Goal: Task Accomplishment & Management: Manage account settings

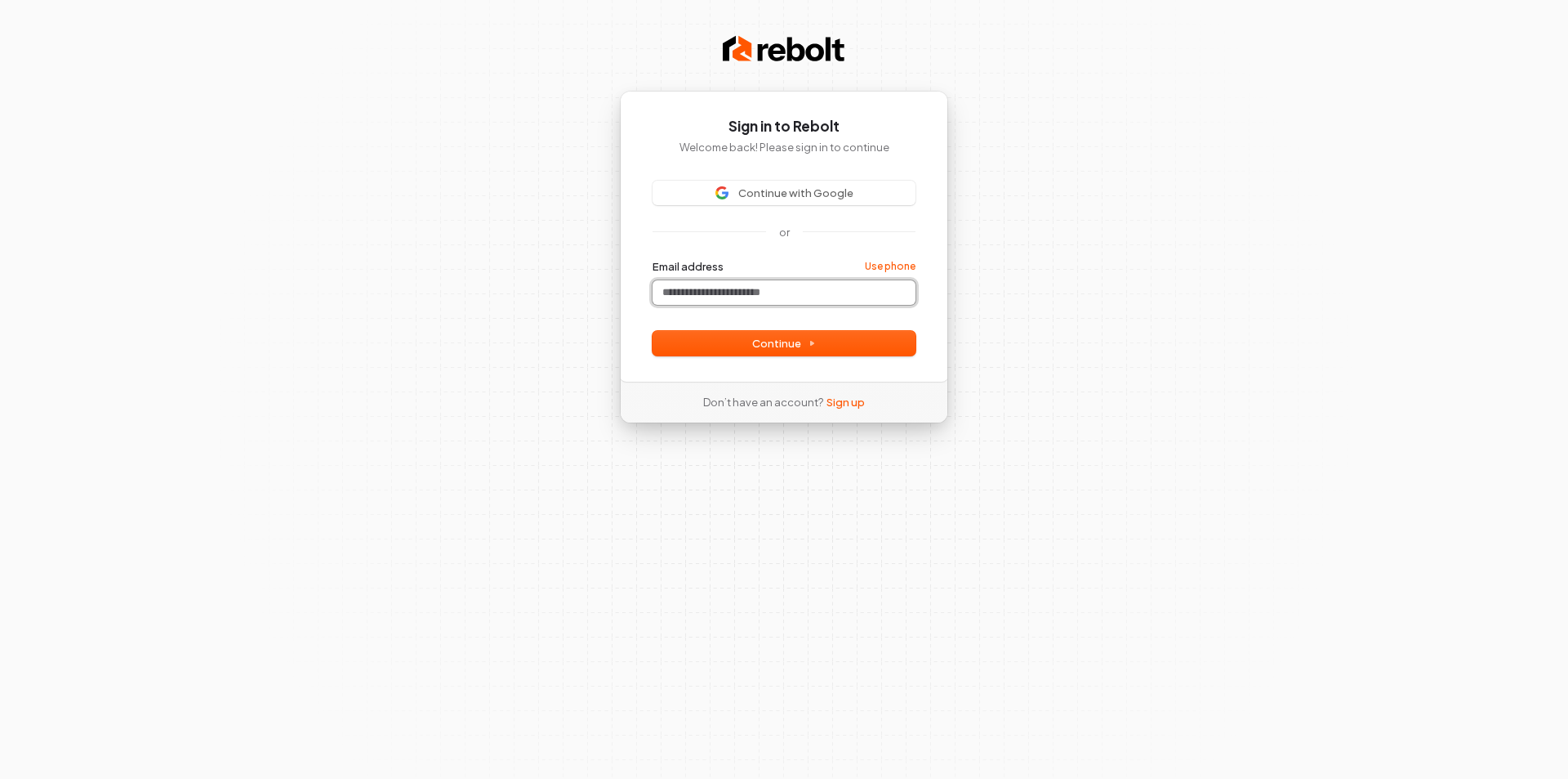
click at [753, 289] on input "Email address" at bounding box center [784, 292] width 263 height 24
click at [801, 338] on span "Continue" at bounding box center [784, 343] width 64 height 15
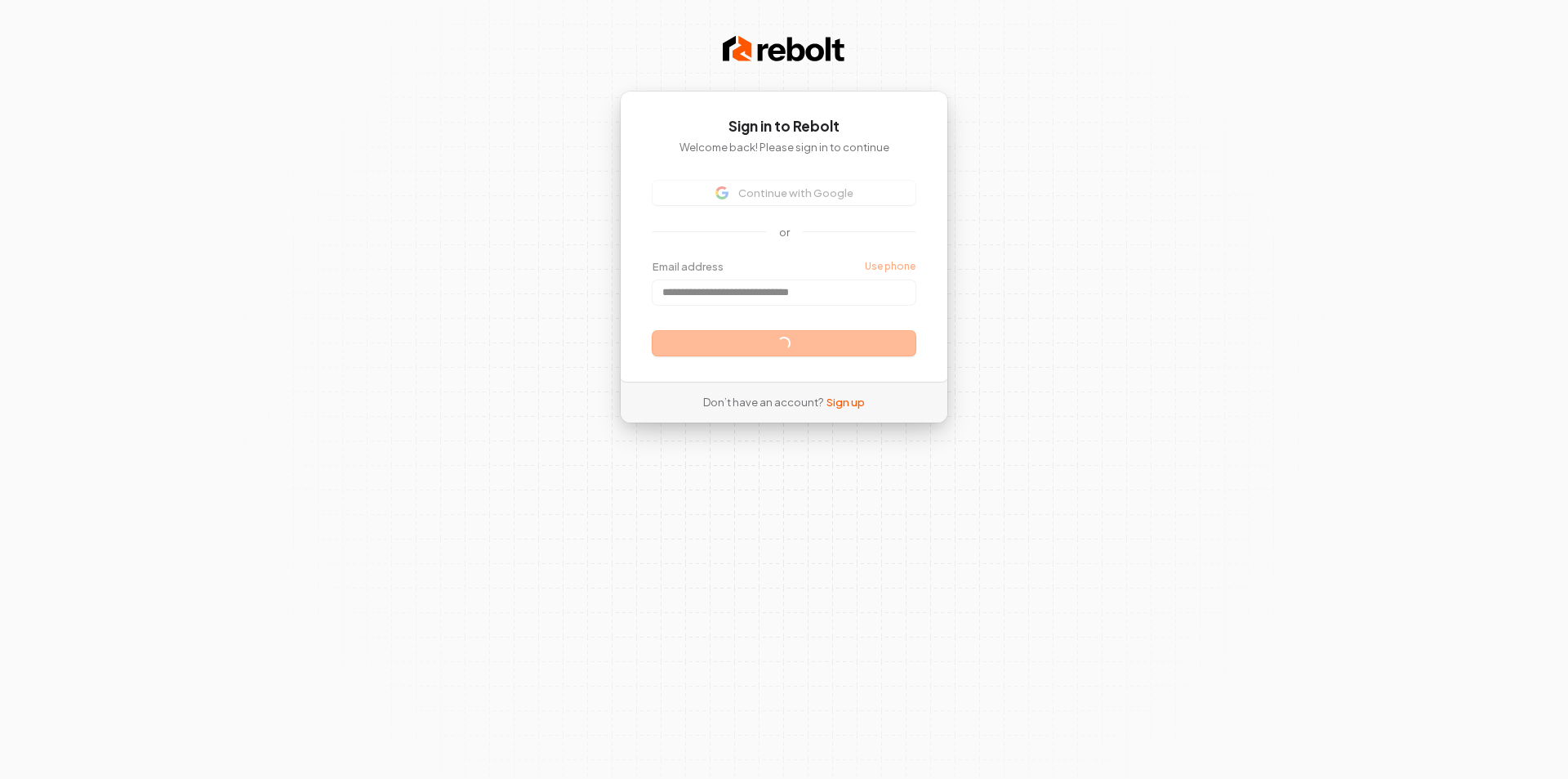
type input "**********"
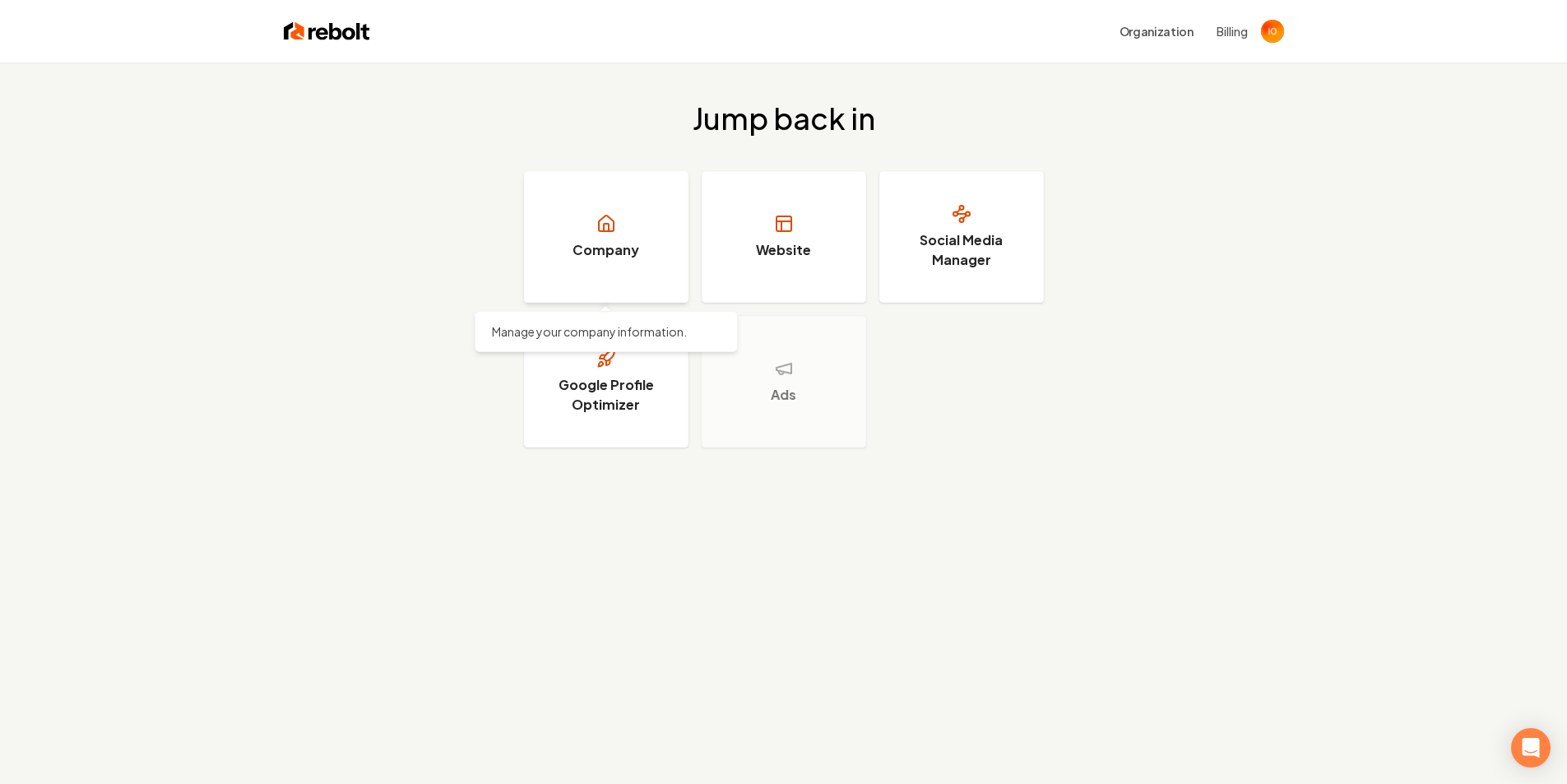
click at [574, 251] on h3 "Company" at bounding box center [606, 250] width 66 height 20
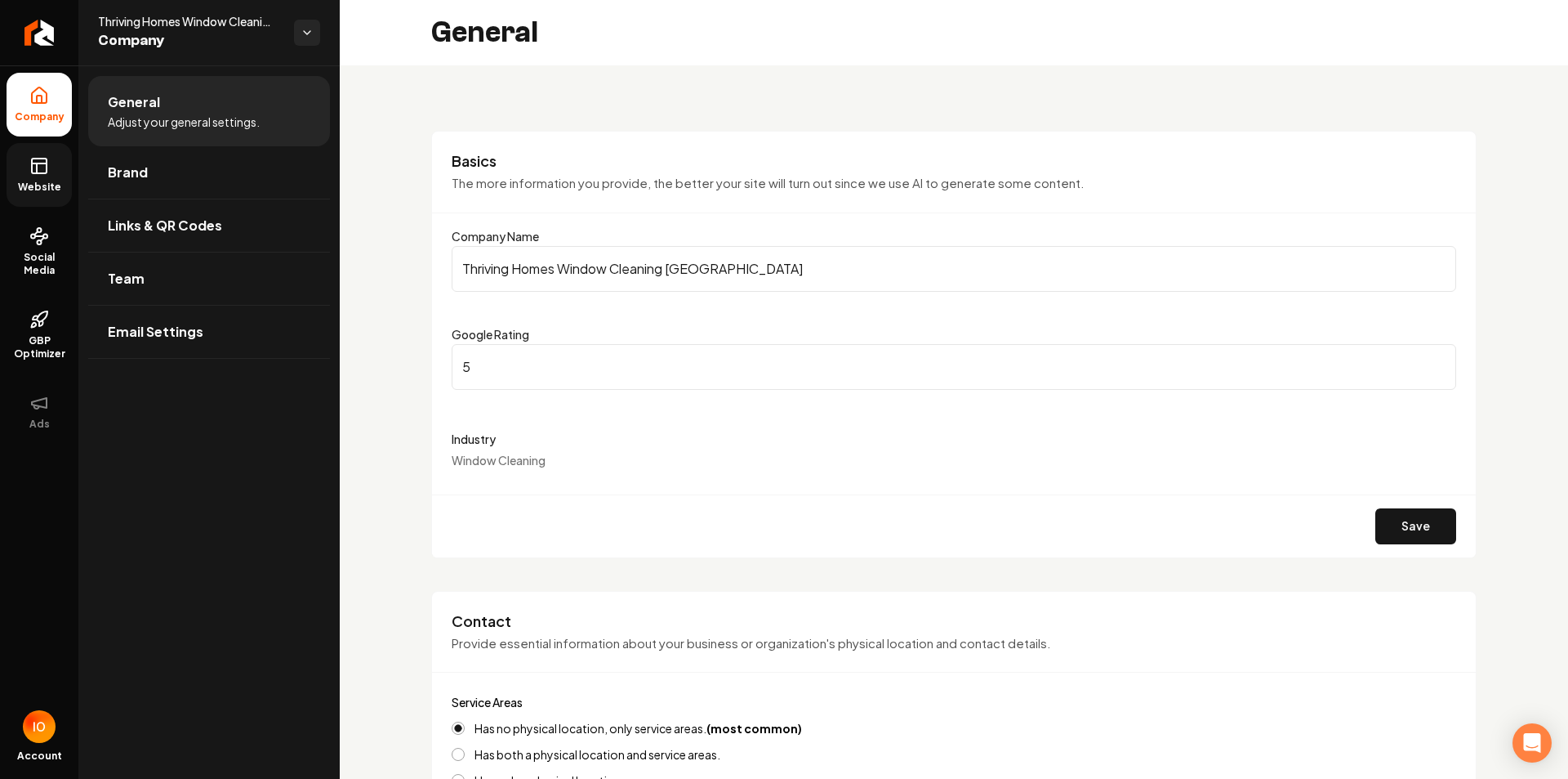
click at [40, 168] on icon at bounding box center [39, 165] width 20 height 20
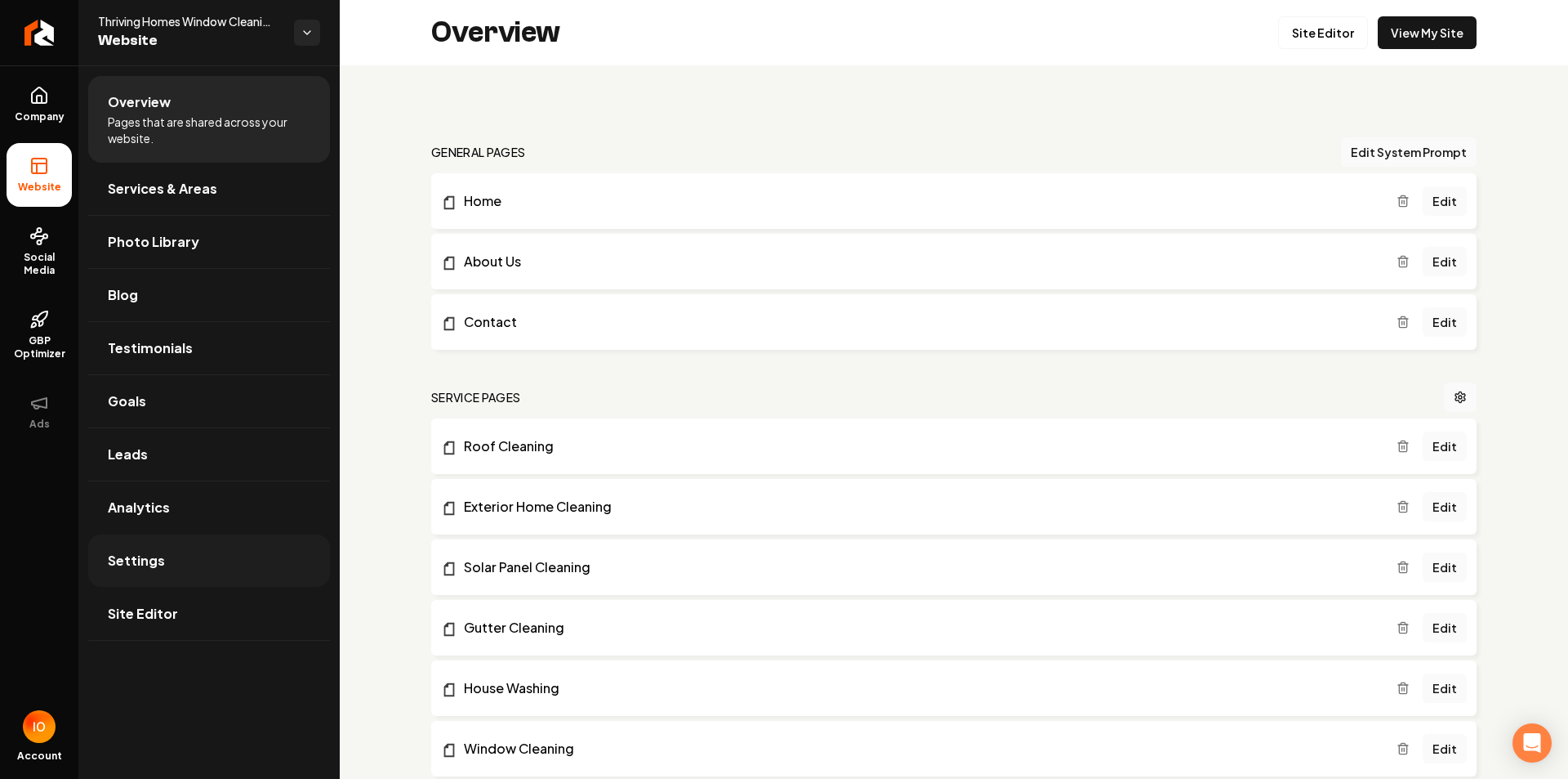
click at [165, 564] on link "Settings" at bounding box center [209, 561] width 241 height 53
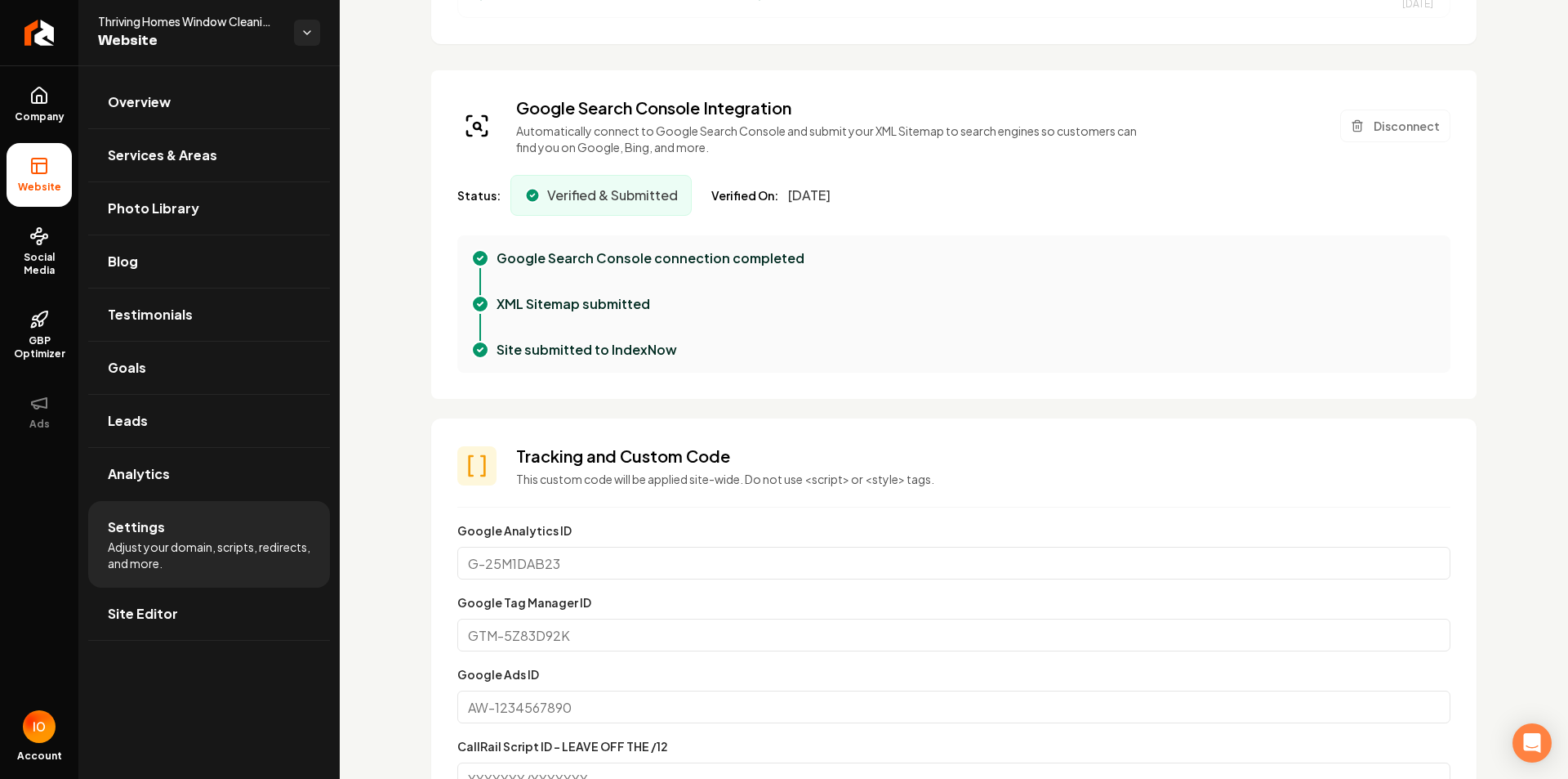
scroll to position [736, 0]
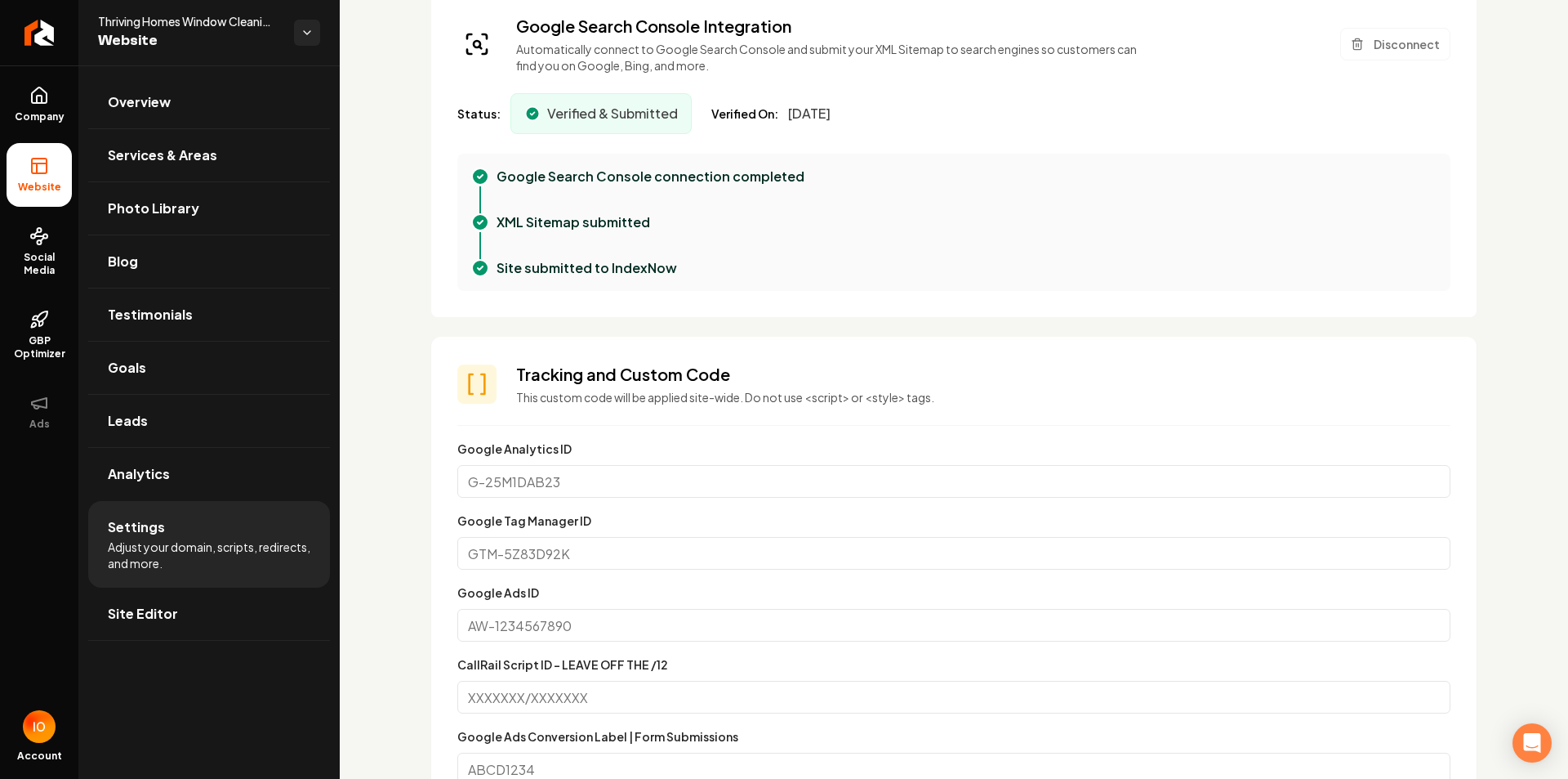
click at [541, 480] on input "Google Analytics ID" at bounding box center [954, 481] width 993 height 33
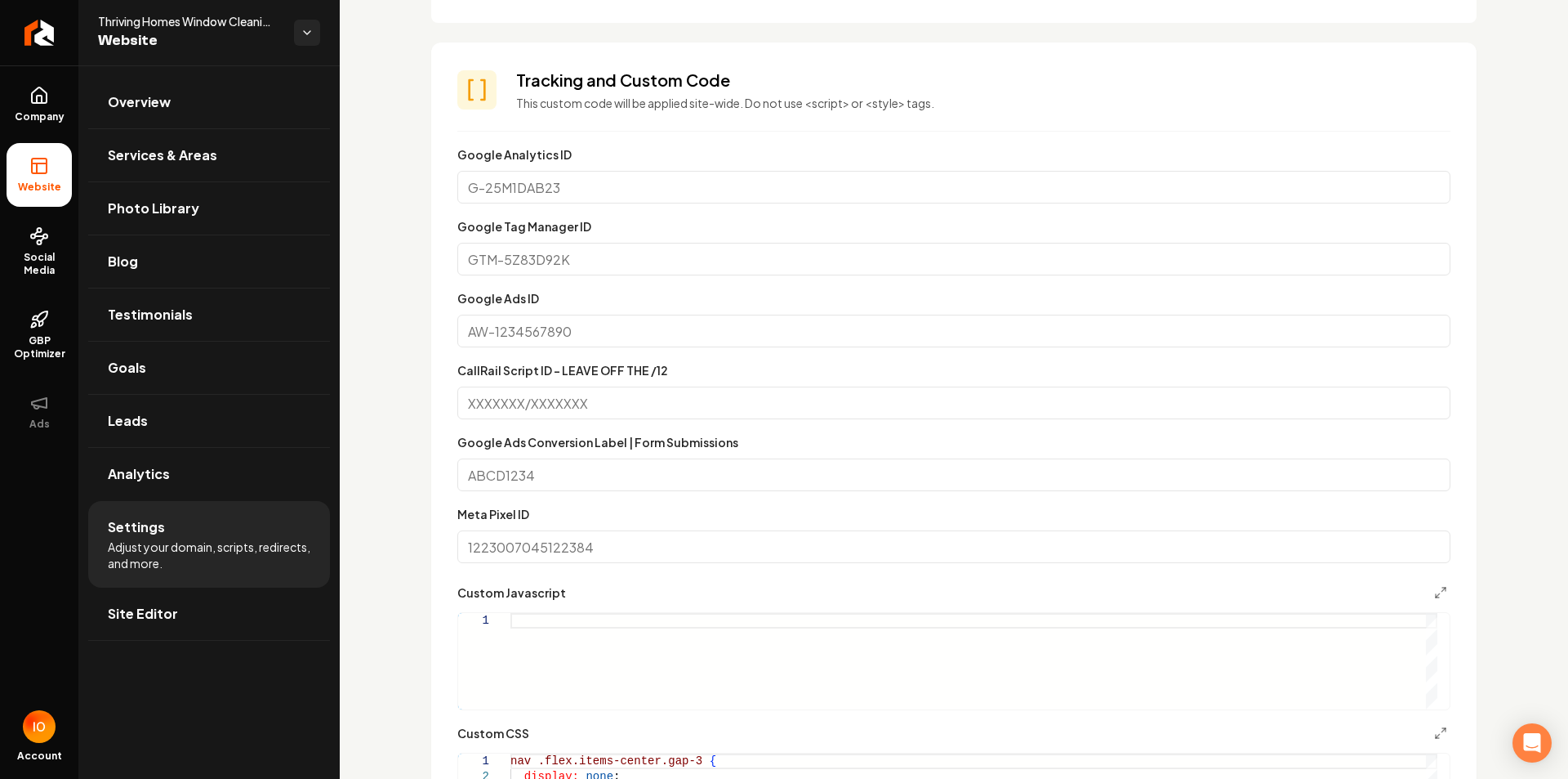
scroll to position [980, 0]
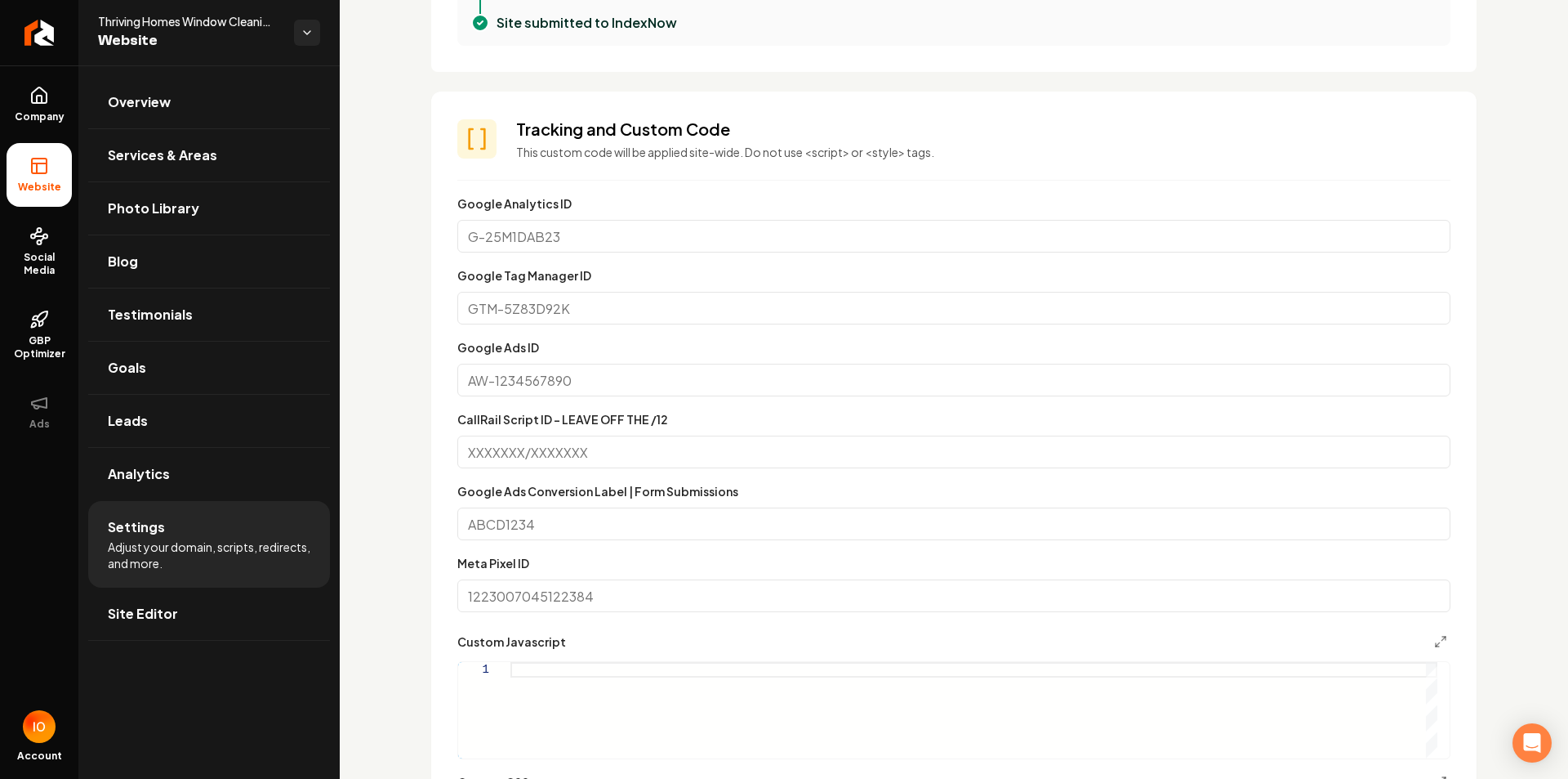
click at [592, 460] on input "CallRail Script ID - LEAVE OFF THE /12" at bounding box center [954, 451] width 993 height 33
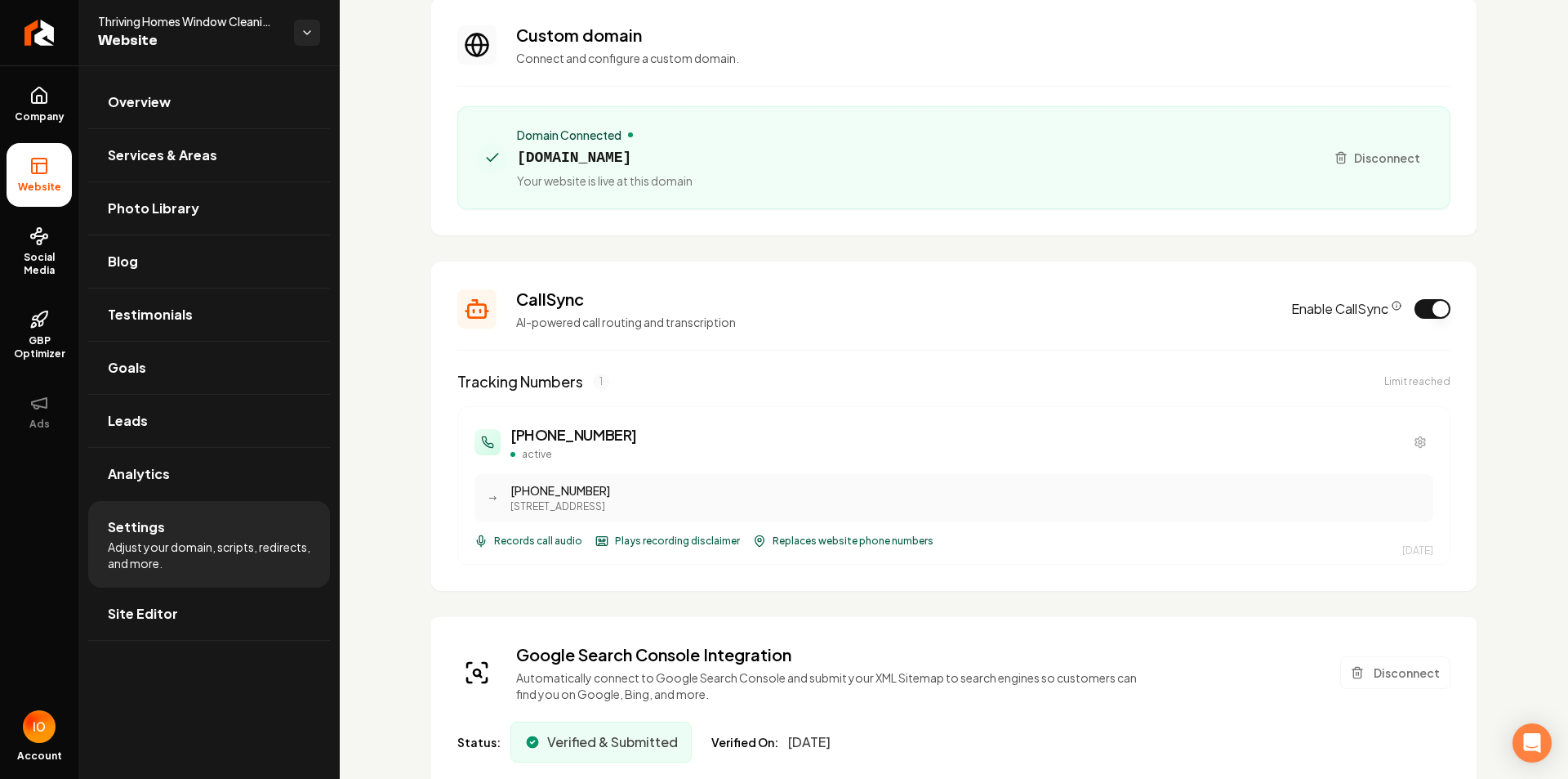
scroll to position [0, 0]
